Goal: Navigation & Orientation: Go to known website

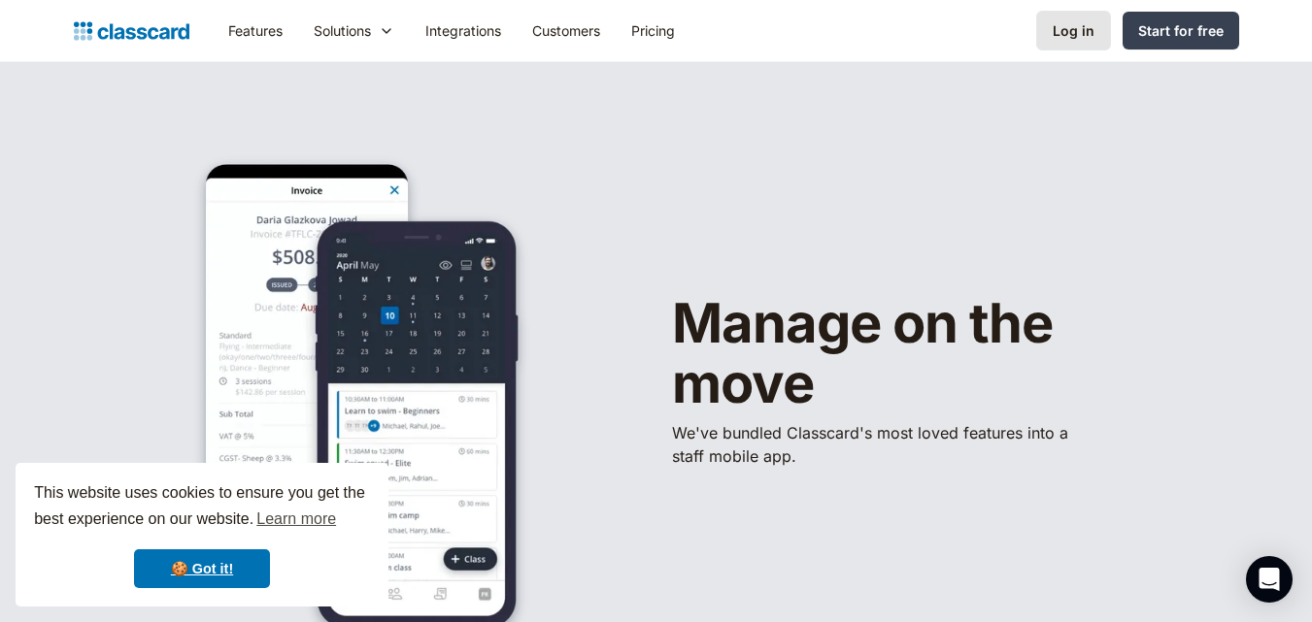
click at [1057, 38] on div "Log in" at bounding box center [1073, 30] width 42 height 20
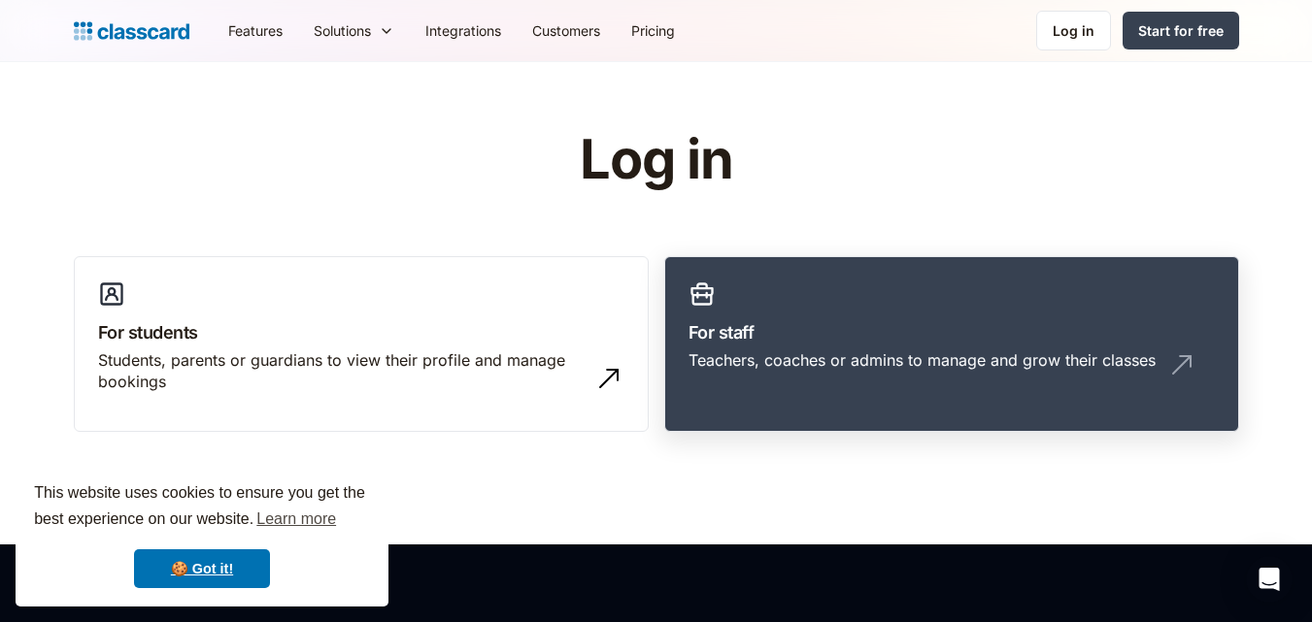
click at [944, 290] on link "For staff Teachers, coaches or admins to manage and grow their classes" at bounding box center [951, 344] width 575 height 177
